Goal: Task Accomplishment & Management: Complete application form

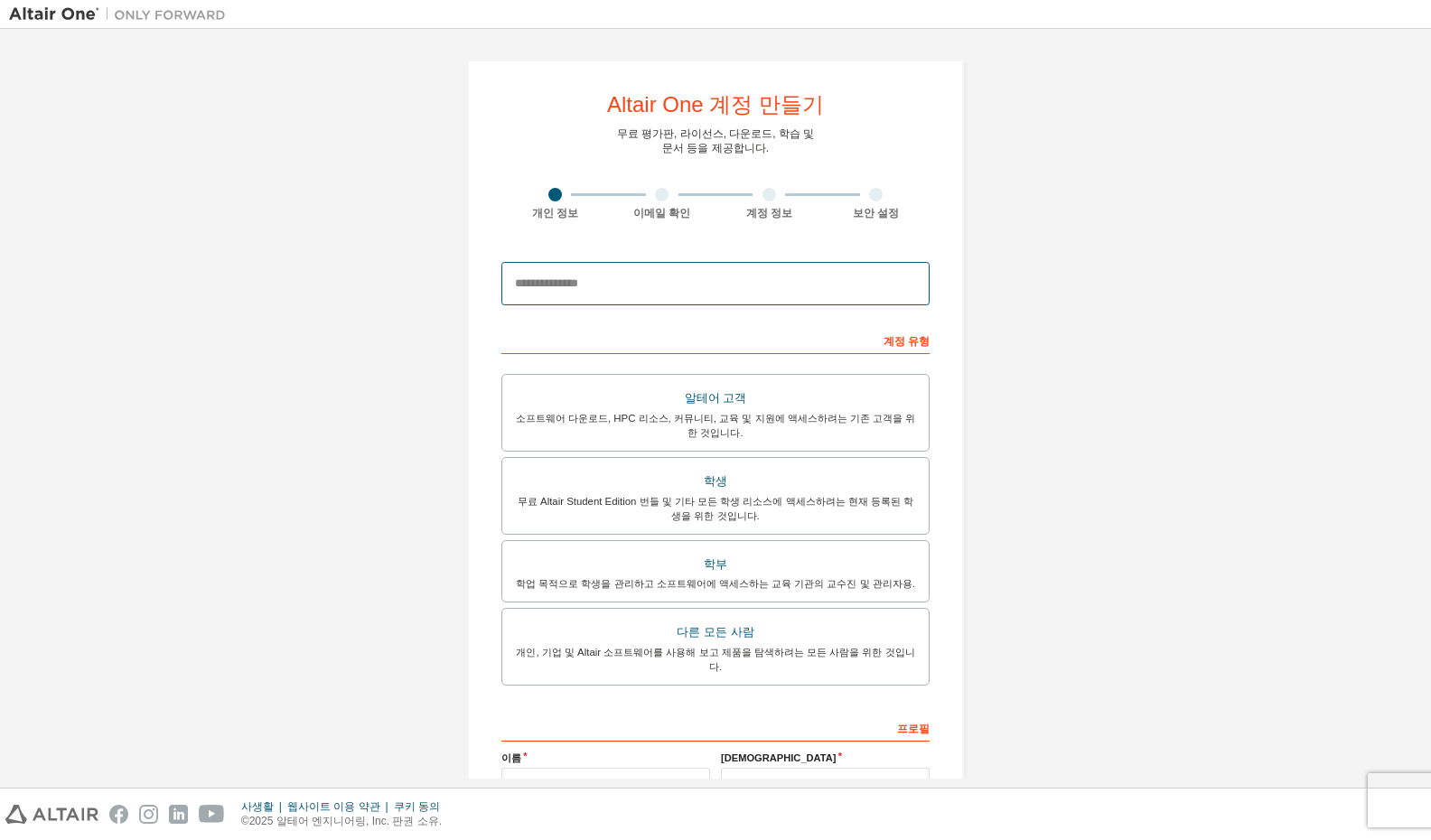
click at [673, 268] on input "email" at bounding box center [716, 283] width 428 height 43
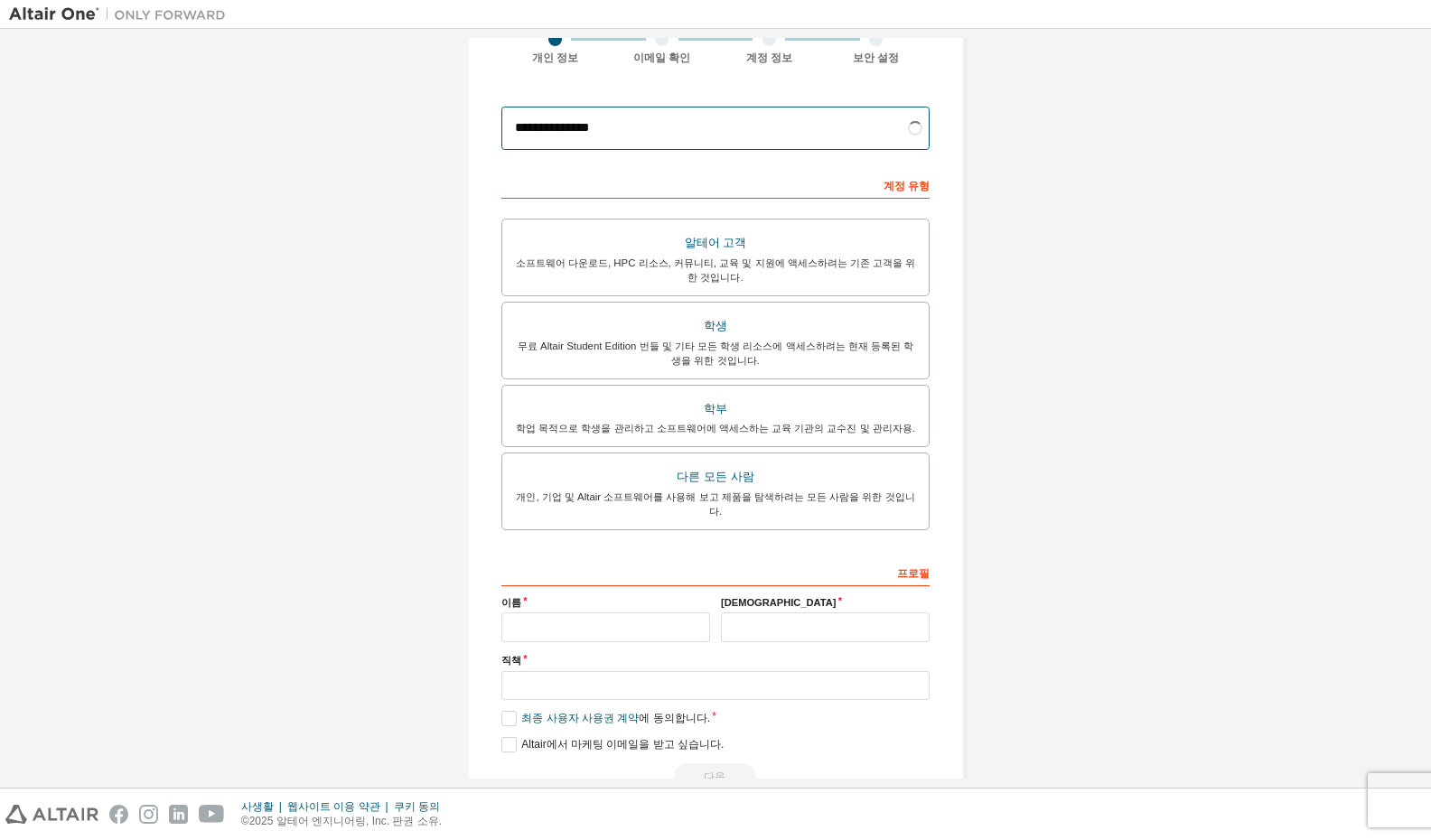
scroll to position [182, 0]
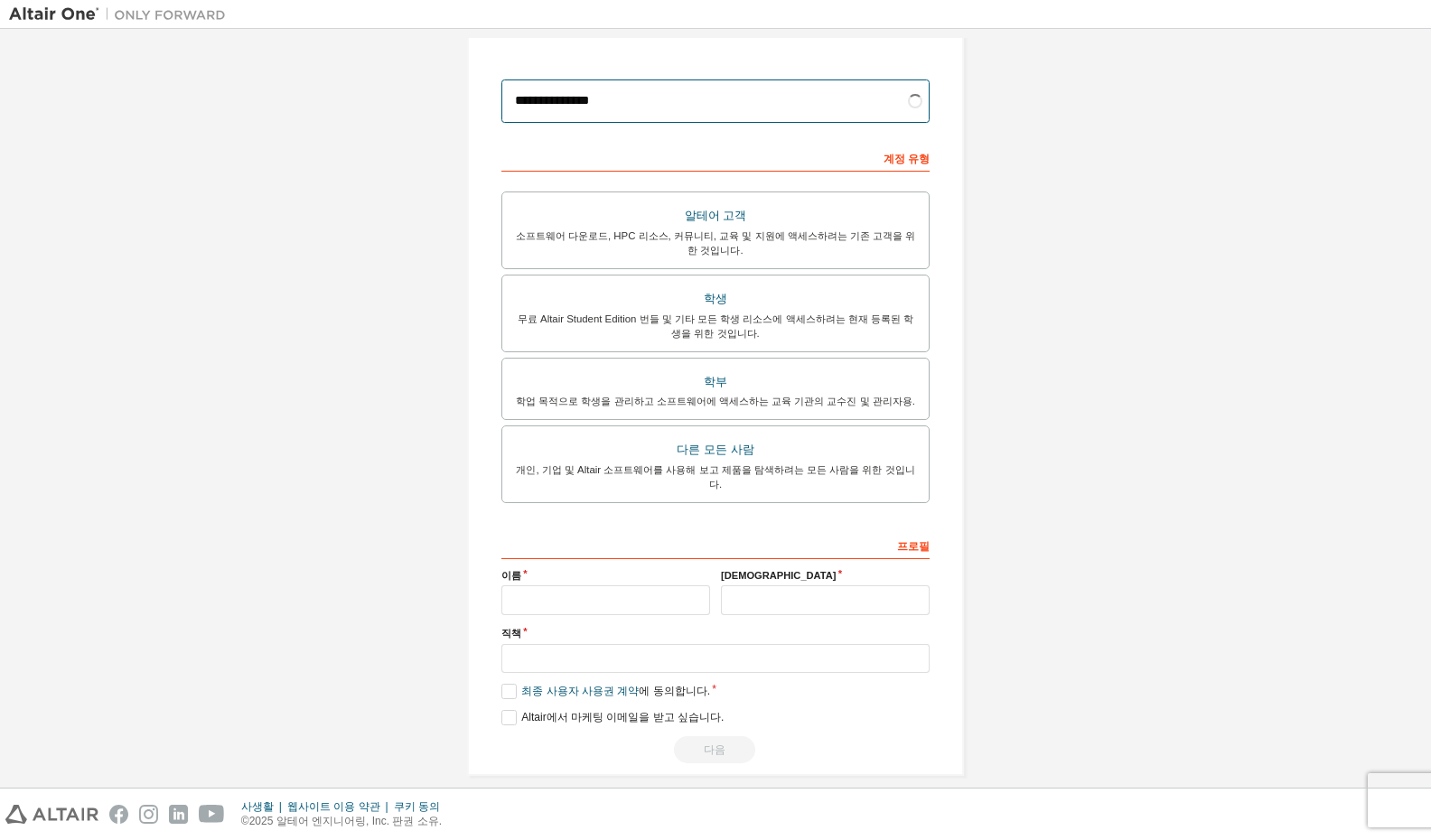
type input "**********"
click at [571, 582] on div "이름" at bounding box center [605, 591] width 220 height 47
click at [578, 585] on input "text" at bounding box center [606, 599] width 209 height 30
type input "*"
type input "**"
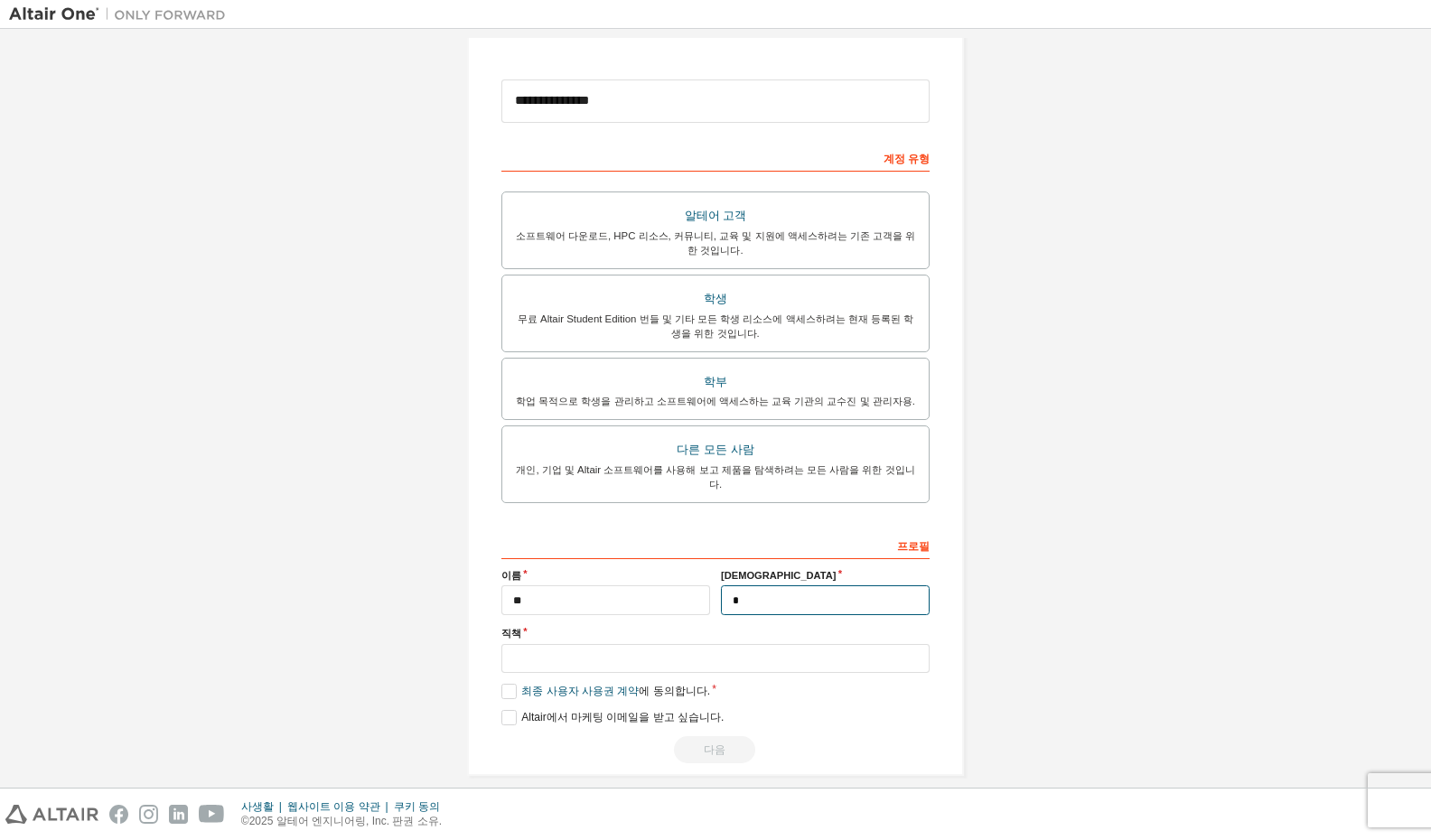
type input "*"
type input "**"
click at [502, 684] on label "최종 사용자 사용권 계약 에 동의합니다." at bounding box center [606, 691] width 209 height 15
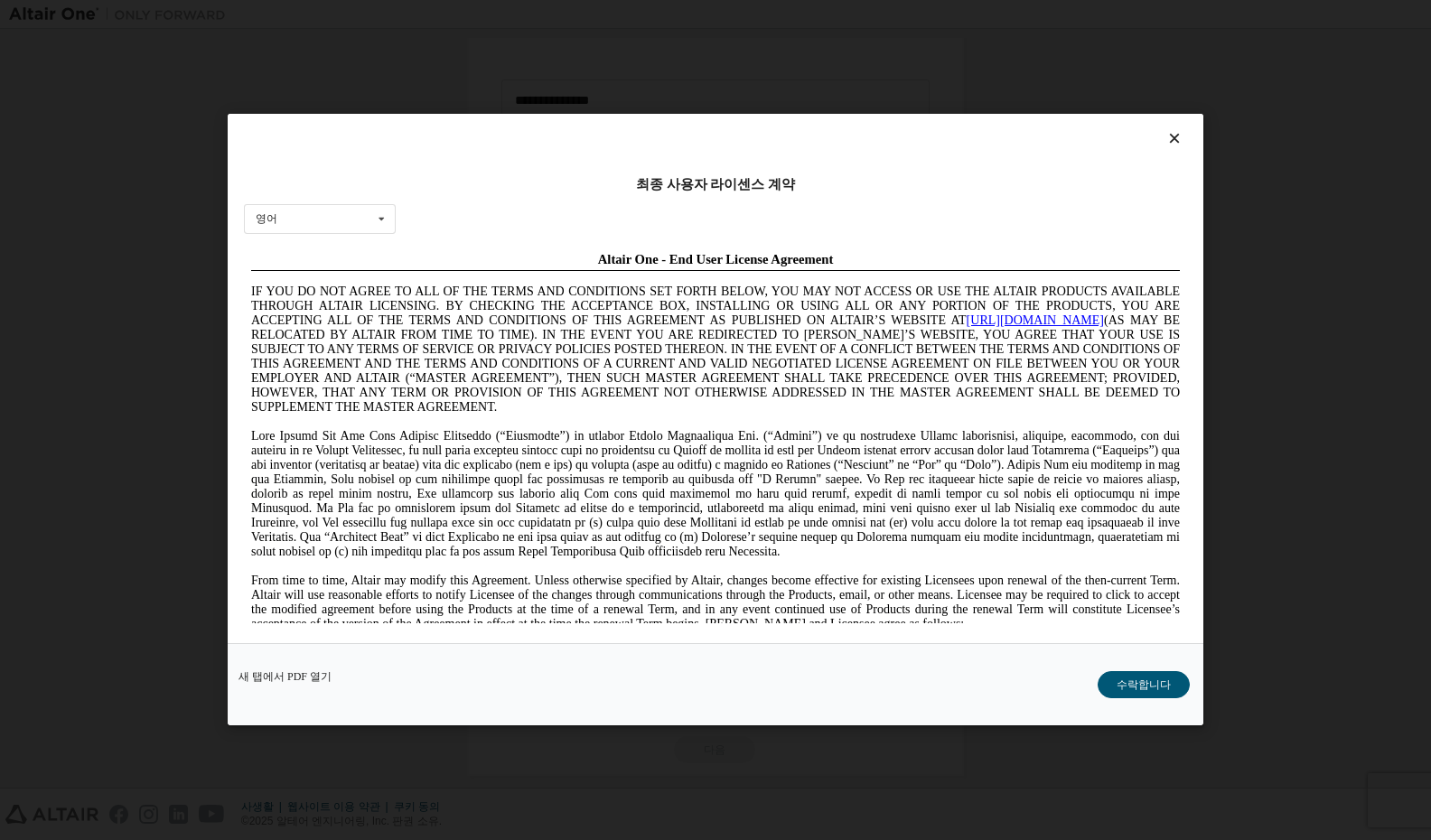
scroll to position [0, 0]
click at [1126, 682] on button "수락합니다" at bounding box center [1143, 686] width 92 height 27
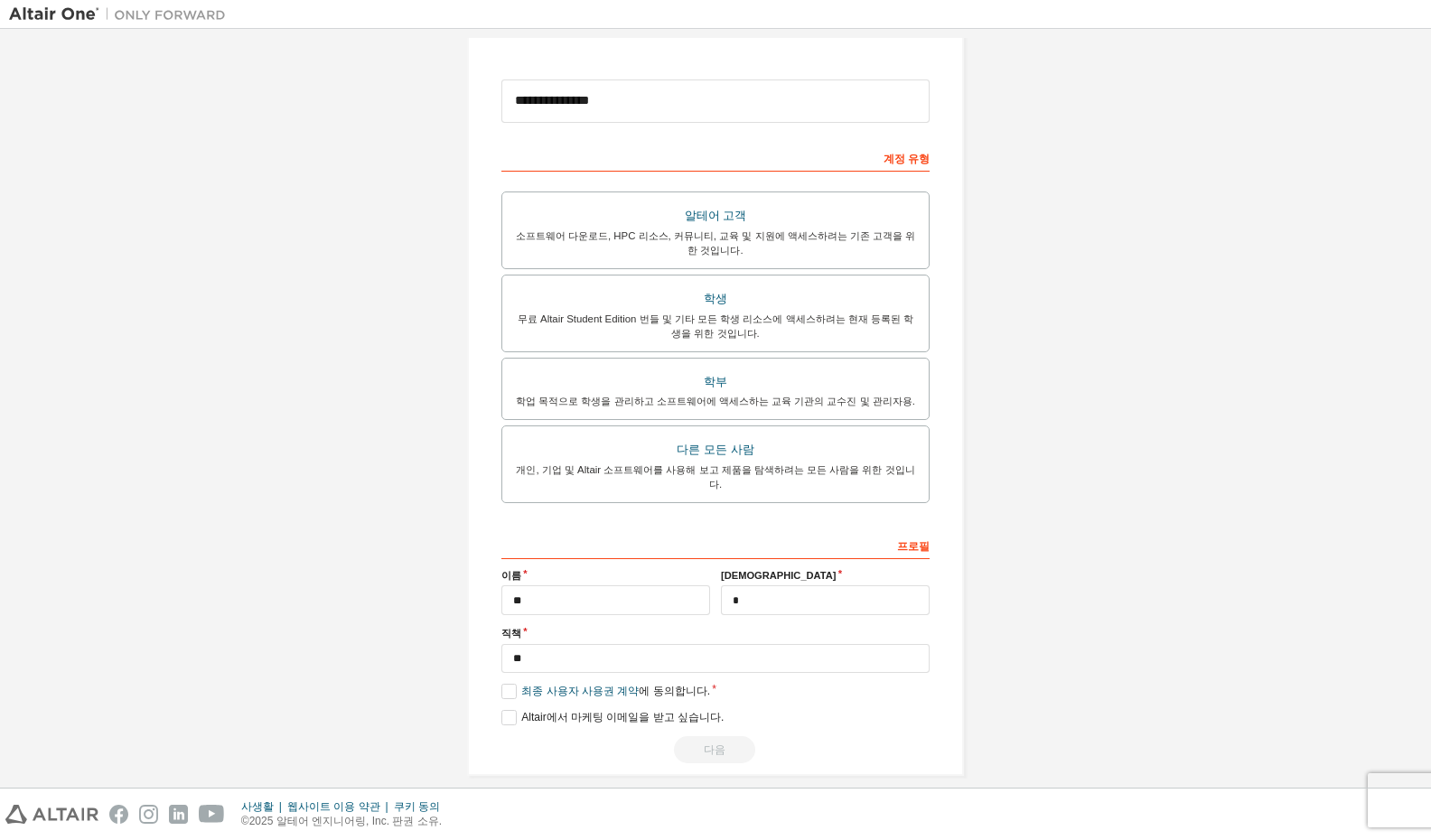
click at [692, 736] on div "다음" at bounding box center [716, 750] width 428 height 27
click at [502, 710] on label "Altair에서 마케팅 이메일을 받고 싶습니다." at bounding box center [613, 717] width 223 height 15
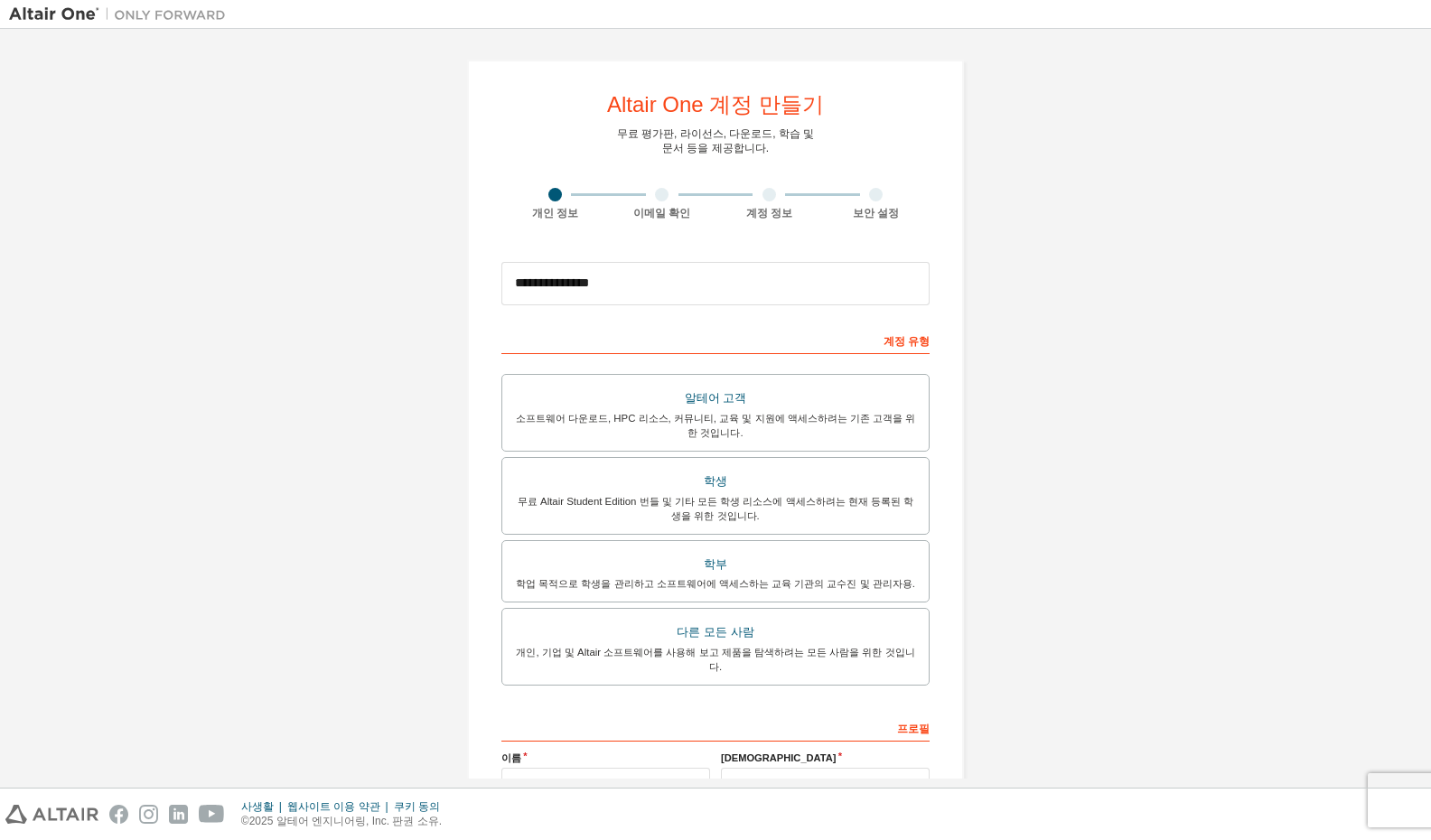
click at [828, 330] on div "계정 유형" at bounding box center [716, 339] width 428 height 29
click at [797, 505] on div "무료 Altair Student Edition 번들 및 기타 모든 학생 리소스에 액세스하려는 현재 등록된 학생을 위한 것입니다." at bounding box center [716, 508] width 405 height 29
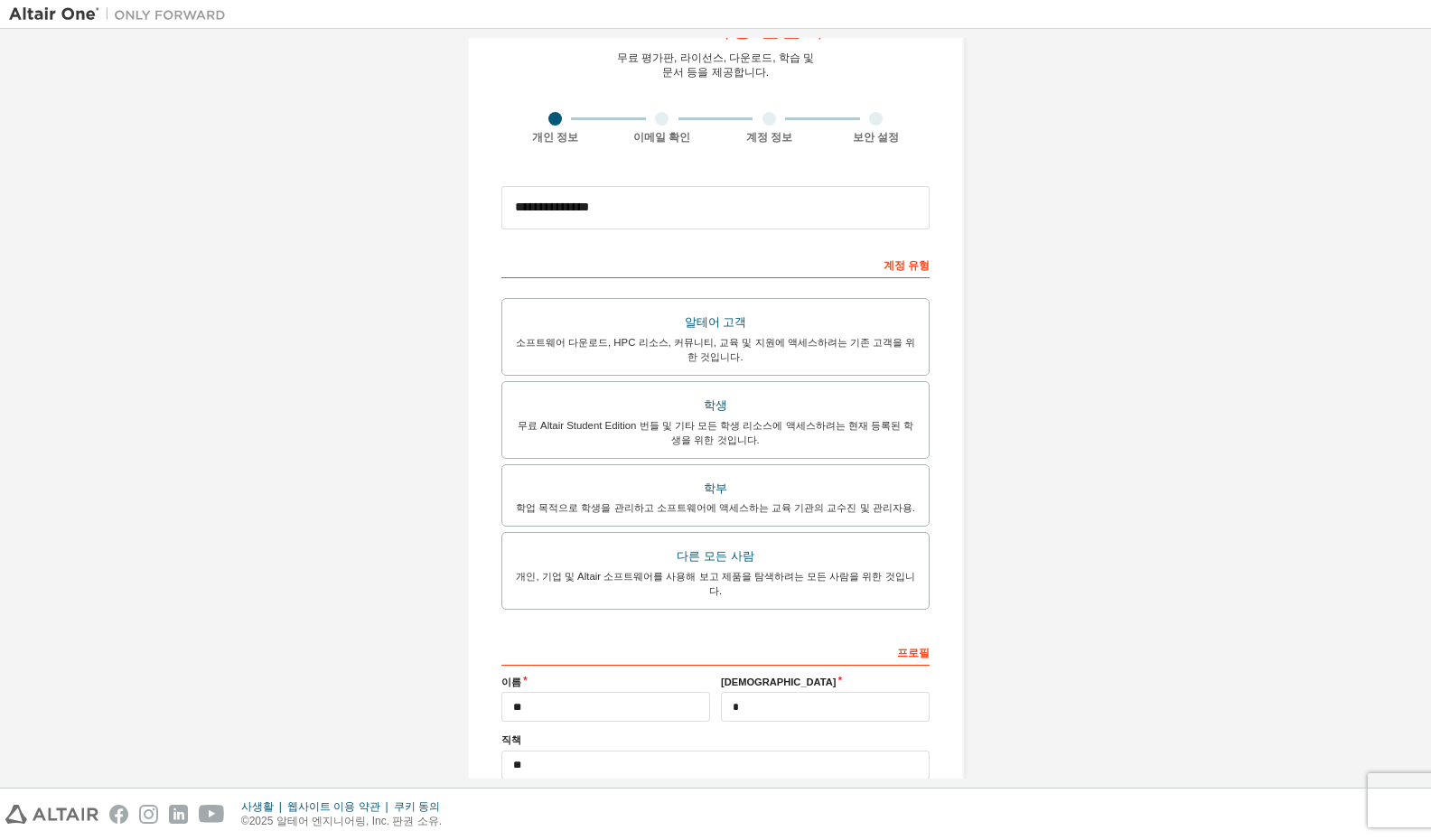
scroll to position [182, 0]
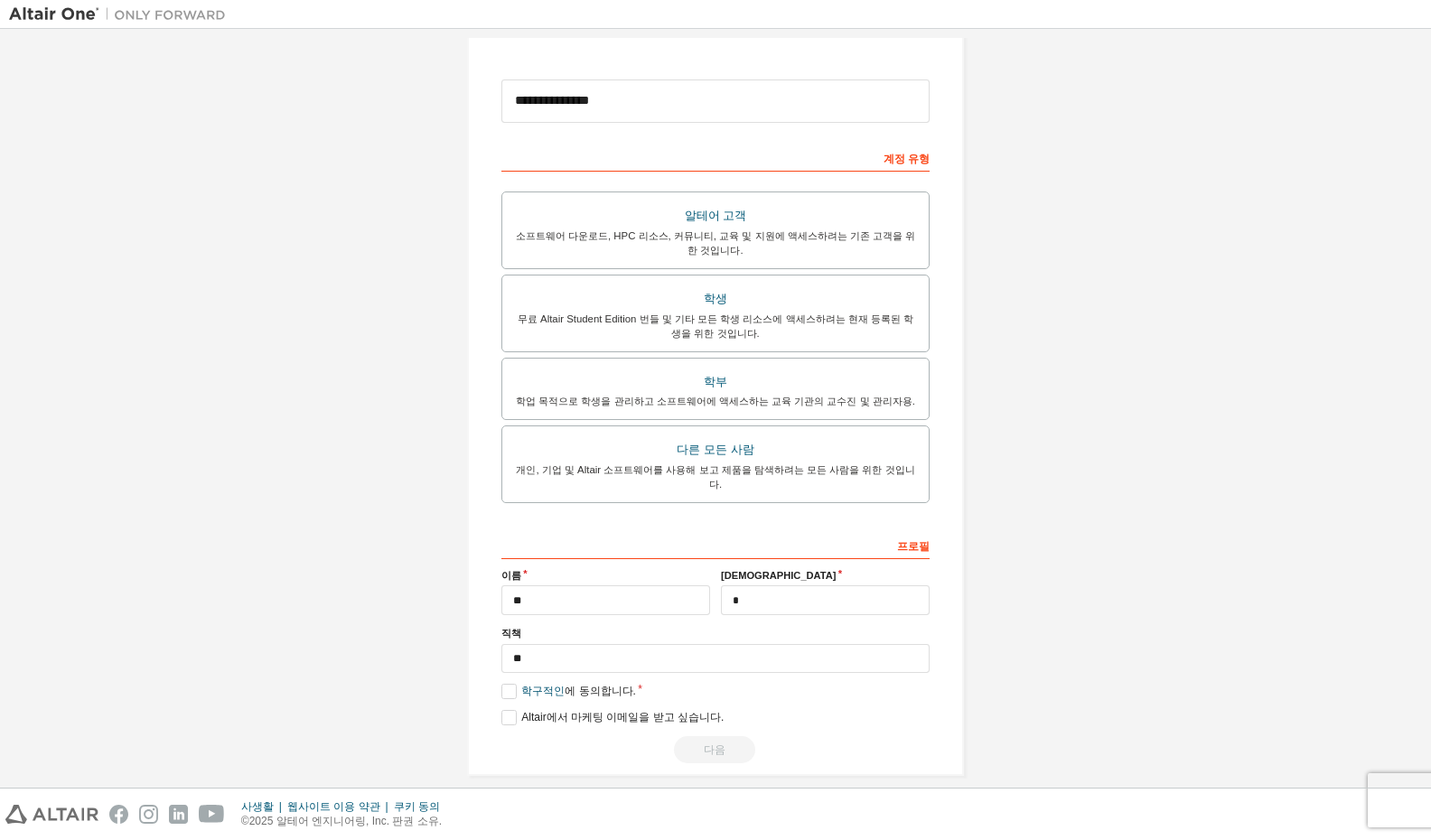
click at [714, 736] on div "다음" at bounding box center [716, 750] width 428 height 27
click at [505, 681] on div "**********" at bounding box center [716, 647] width 428 height 234
click at [504, 684] on label "학구적인 에 동의합니다." at bounding box center [569, 691] width 134 height 15
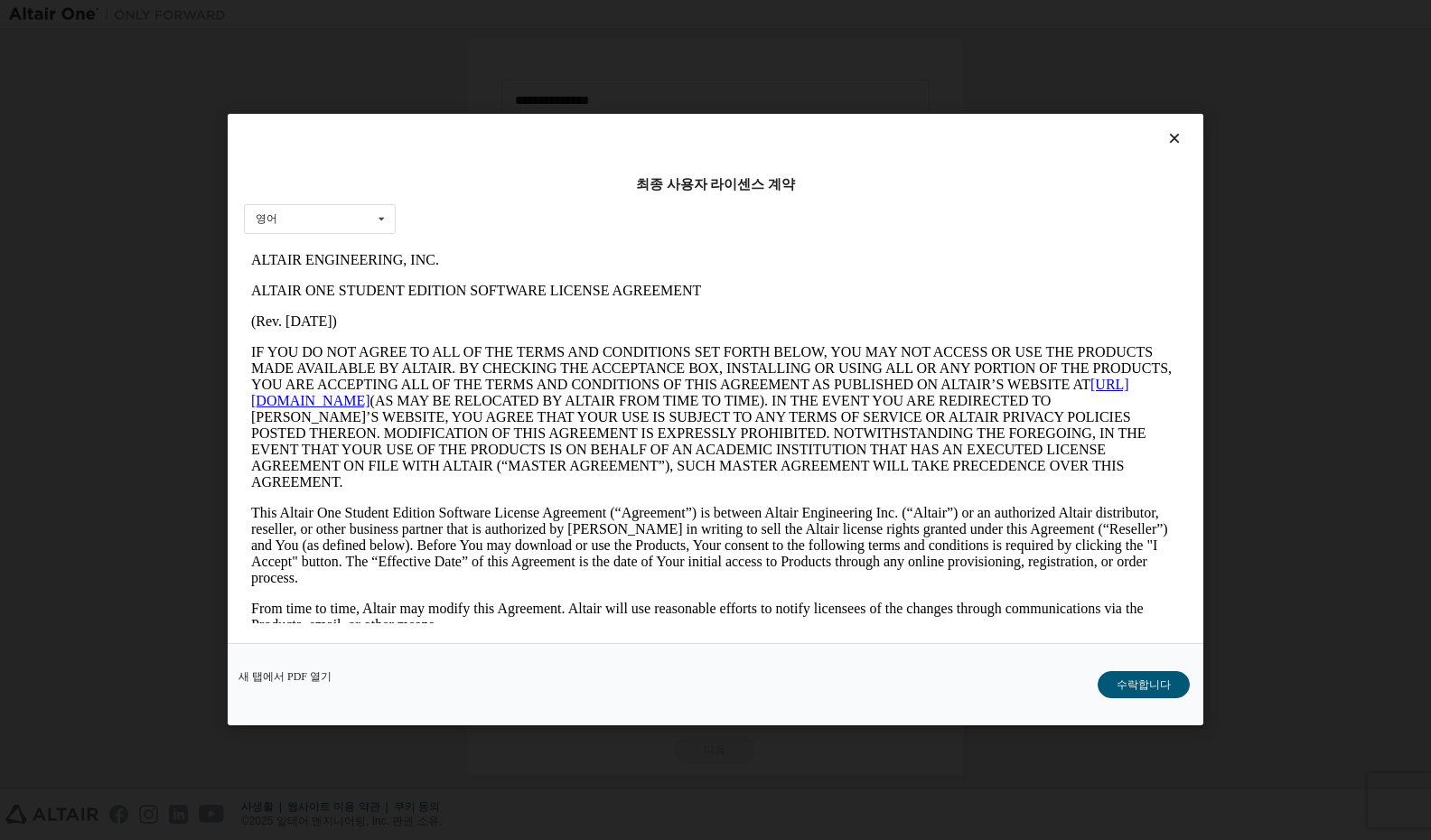
scroll to position [0, 0]
click at [1136, 676] on button "수락합니다" at bounding box center [1143, 686] width 92 height 27
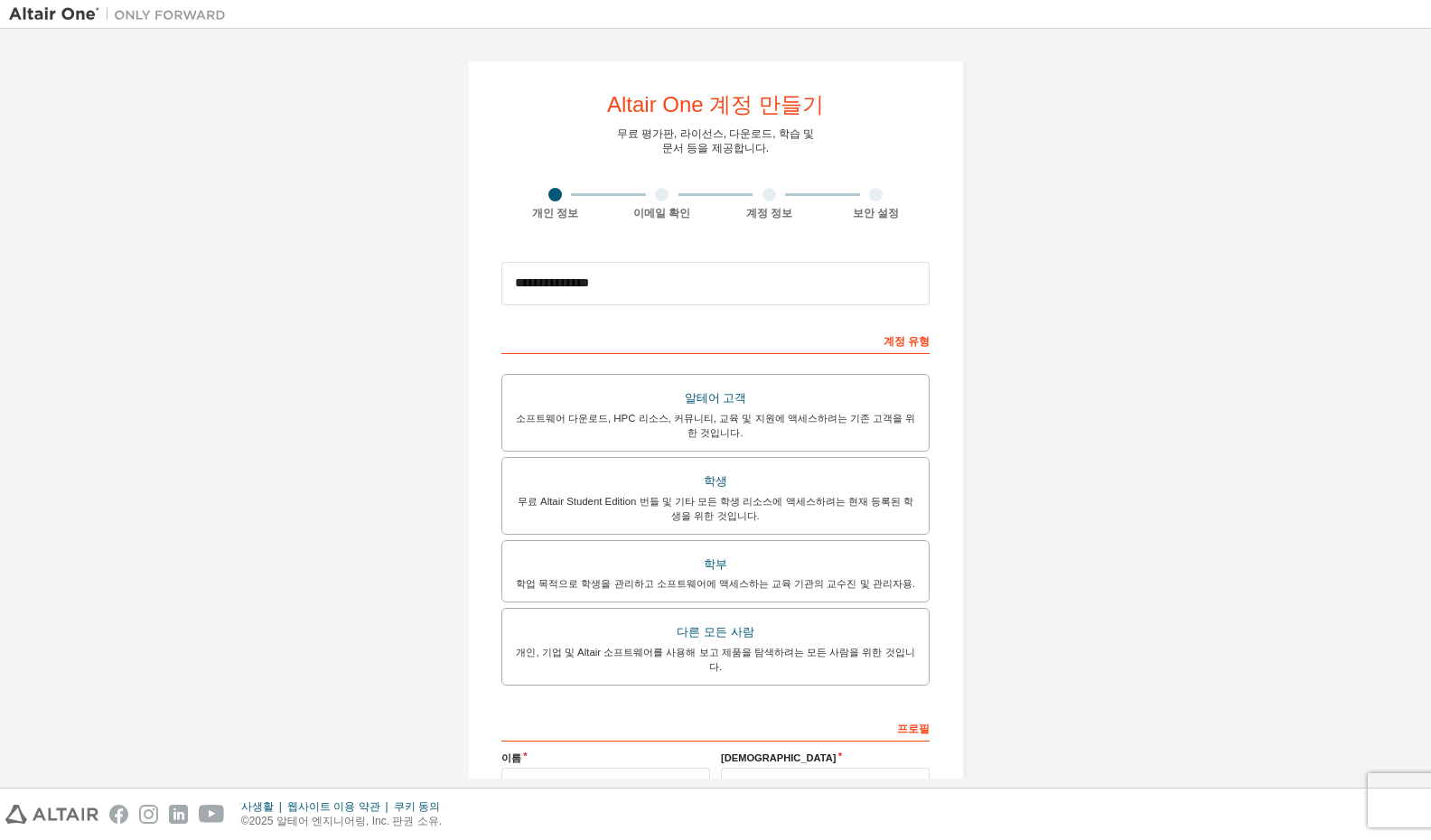
scroll to position [182, 0]
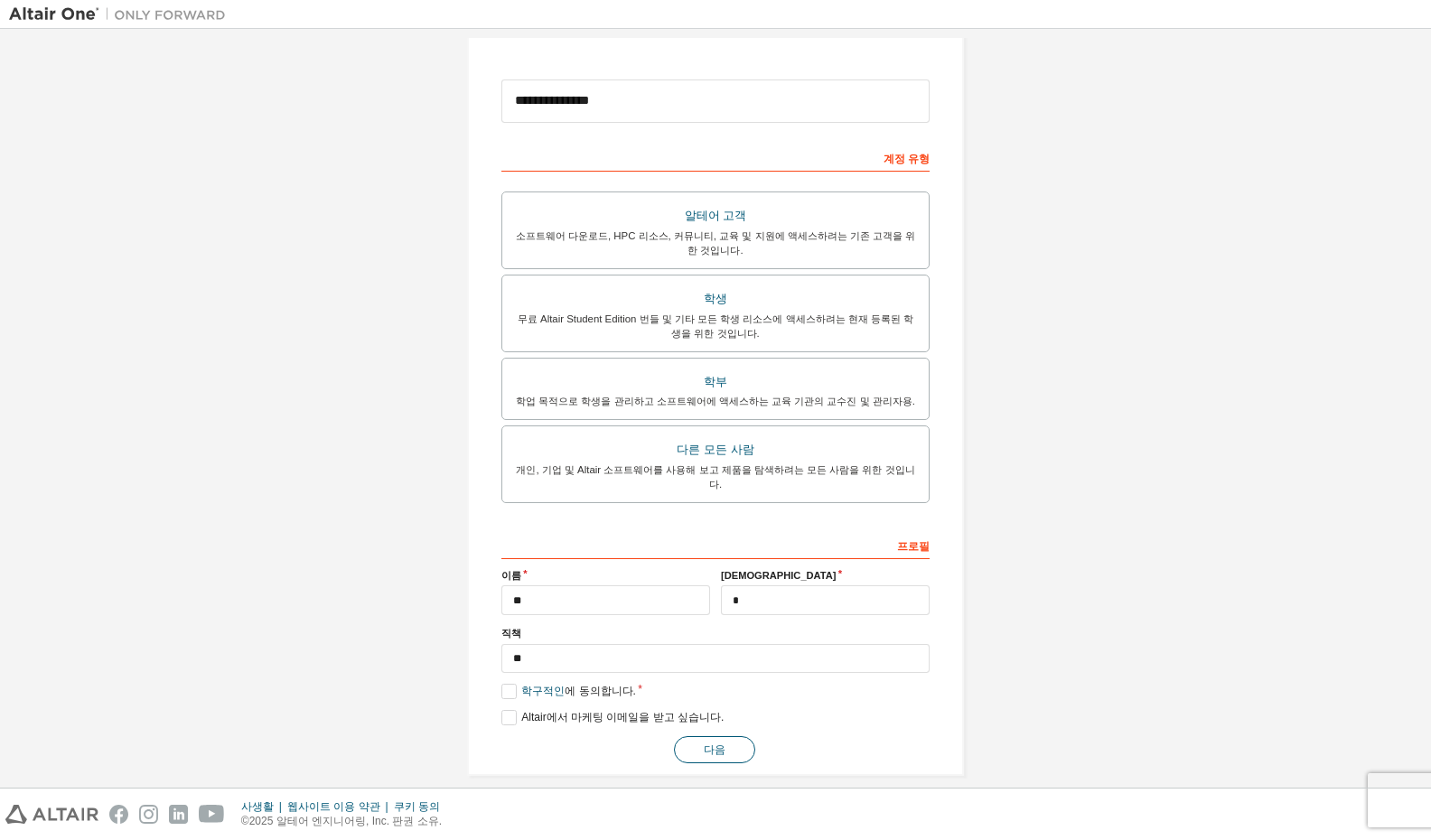
click at [708, 736] on button "다음" at bounding box center [715, 750] width 82 height 27
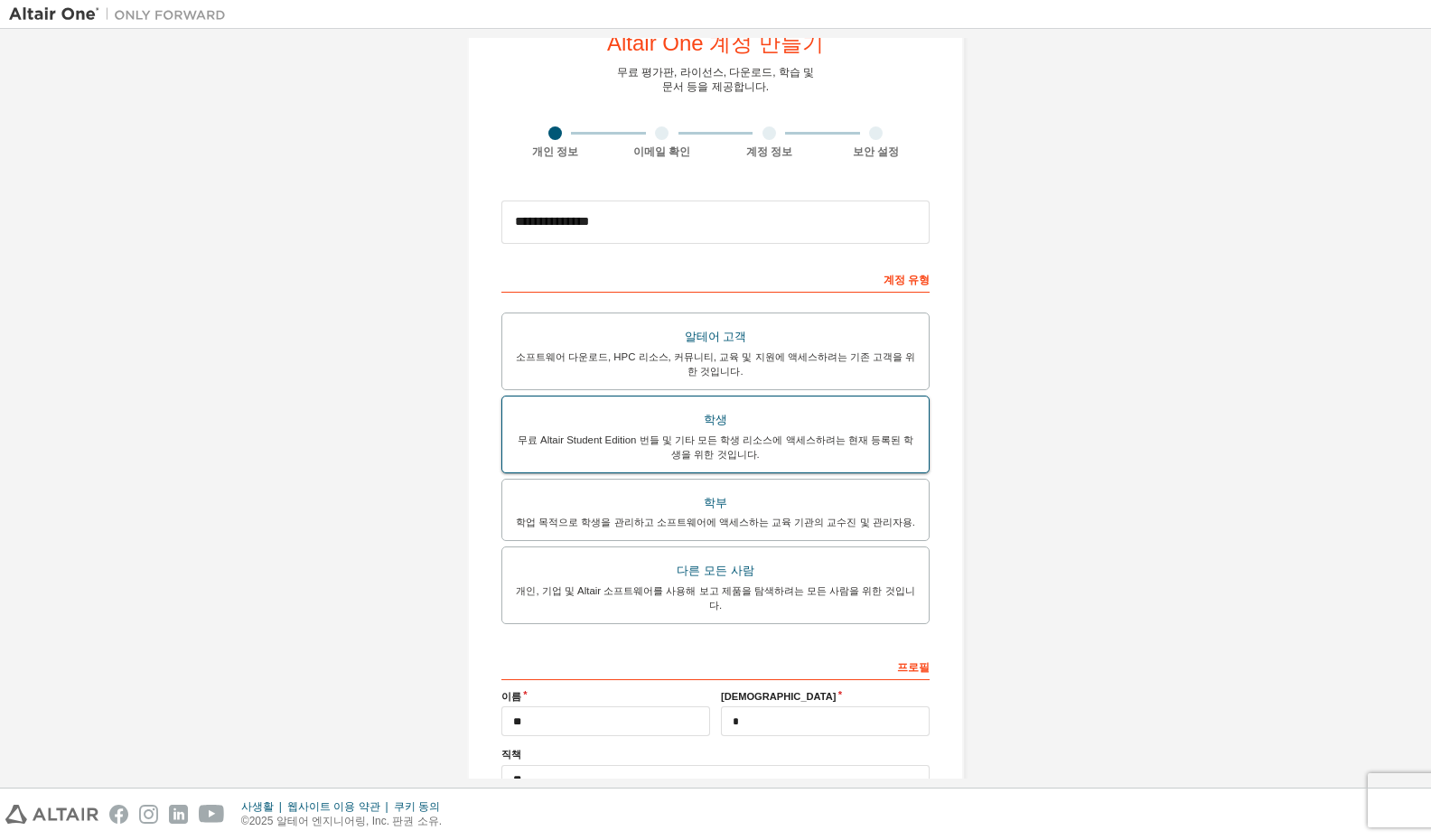
scroll to position [0, 0]
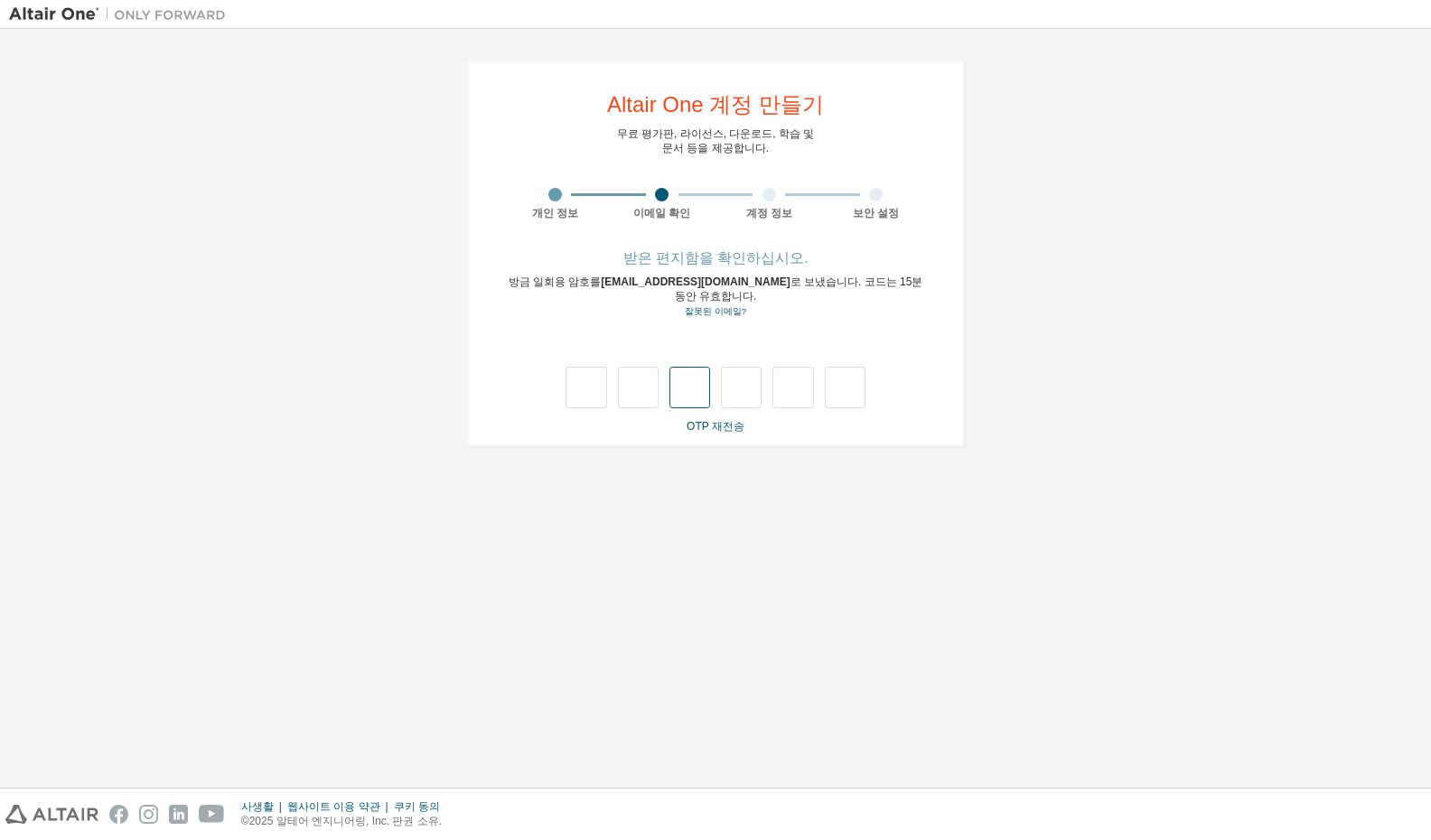
type input "*"
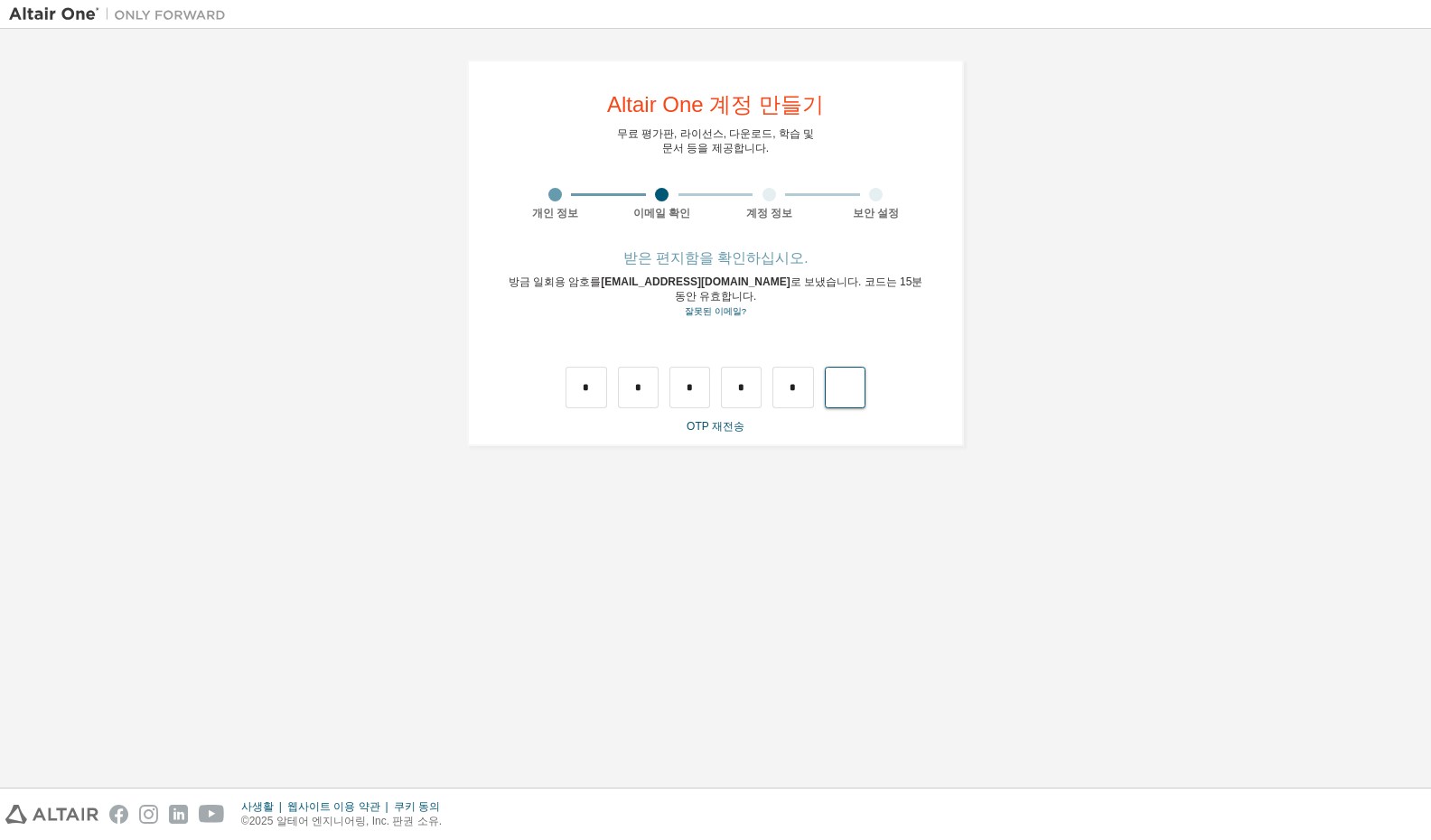
type input "*"
